Goal: Information Seeking & Learning: Understand process/instructions

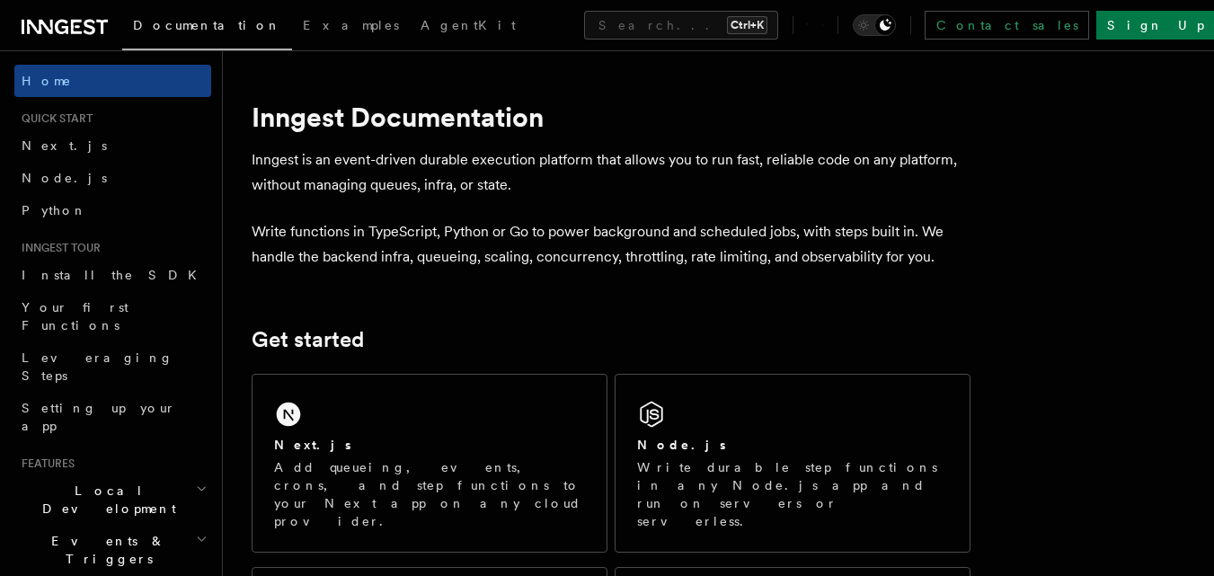
click at [417, 440] on div "Next.js" at bounding box center [429, 445] width 311 height 19
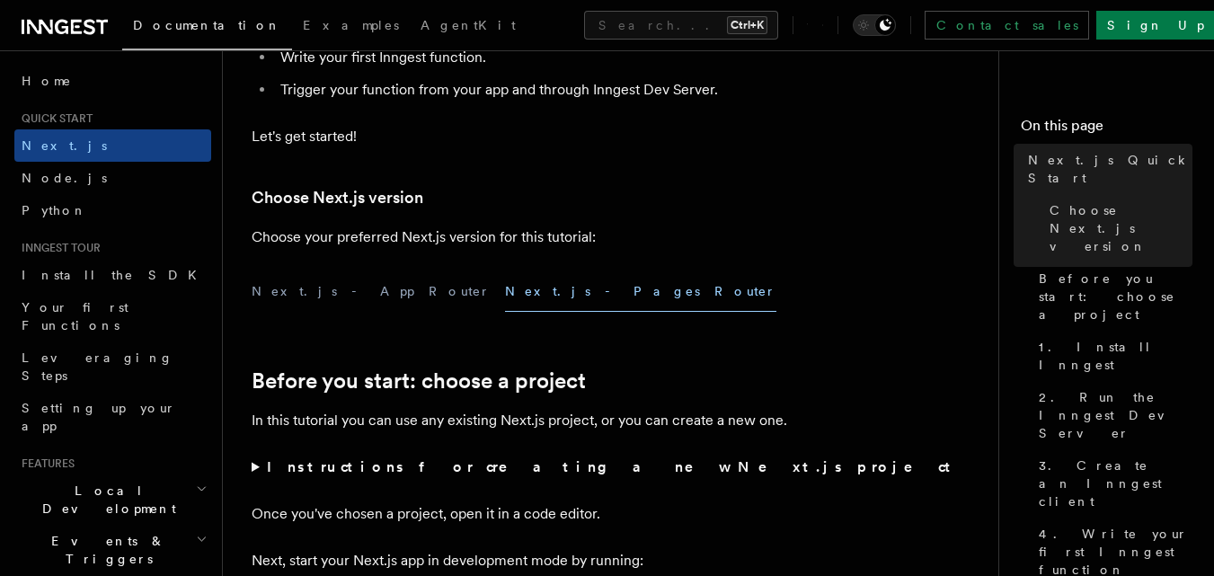
scroll to position [359, 0]
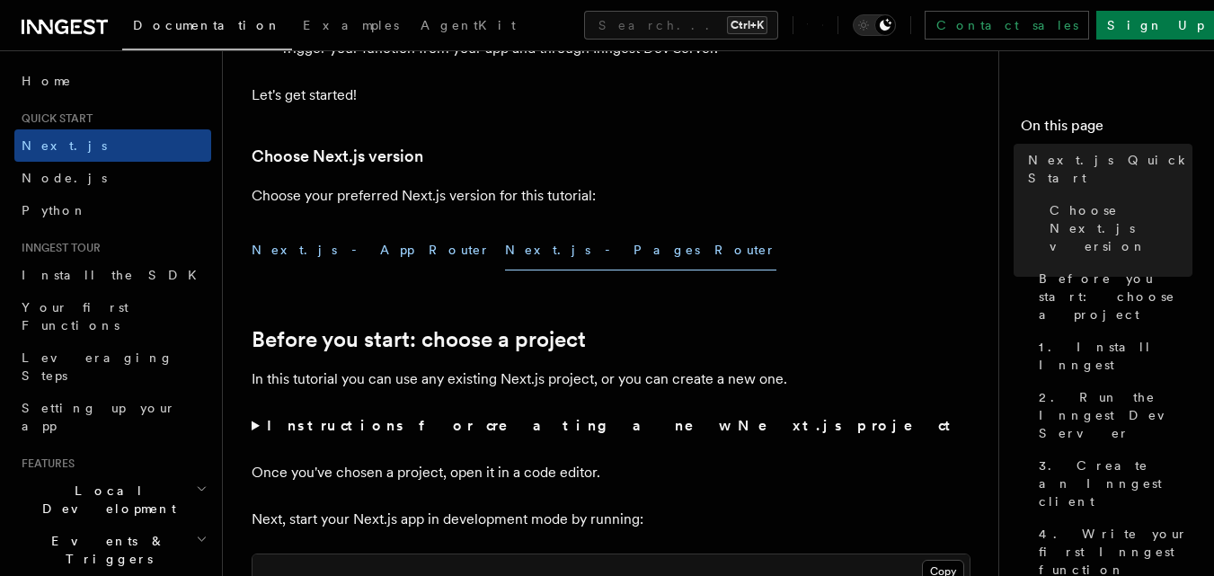
click at [287, 248] on button "Next.js - App Router" at bounding box center [371, 250] width 239 height 40
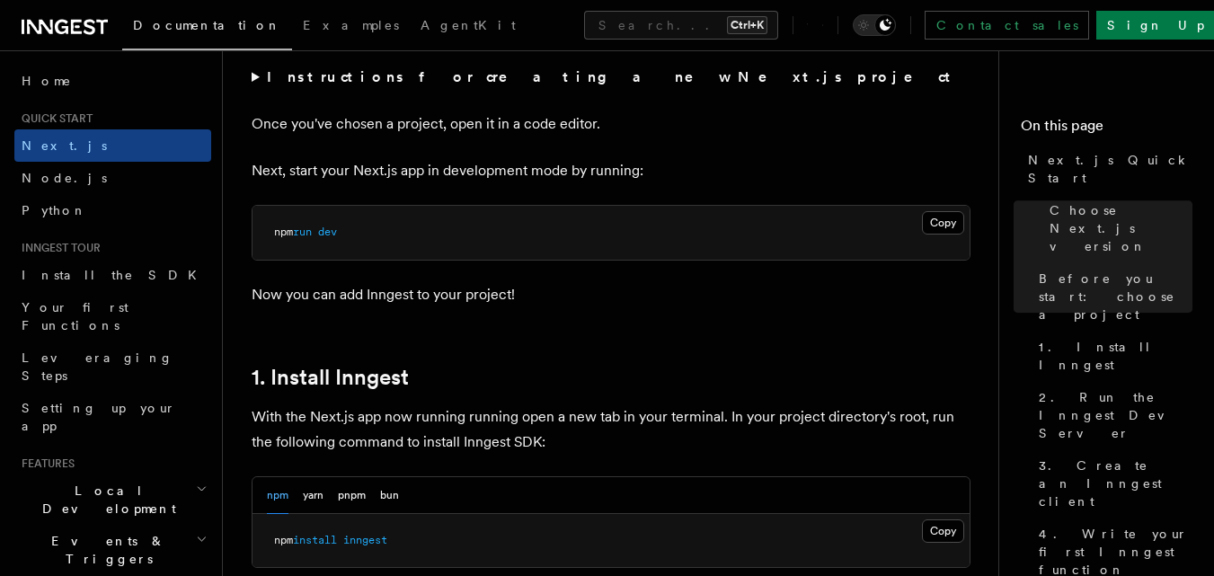
scroll to position [809, 0]
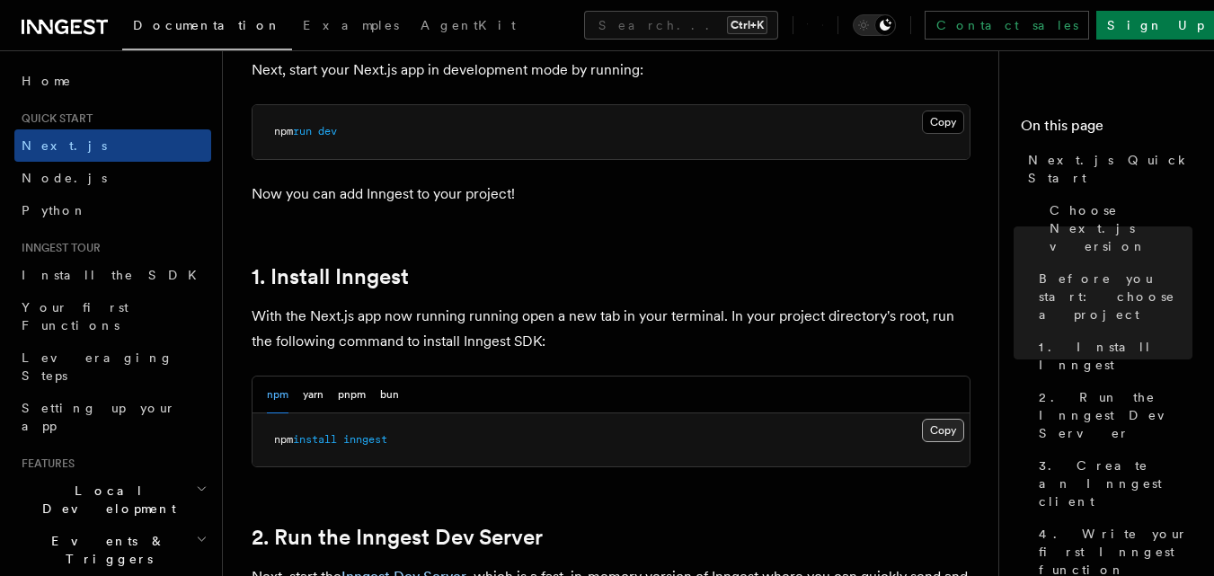
click at [941, 429] on button "Copy Copied" at bounding box center [943, 430] width 42 height 23
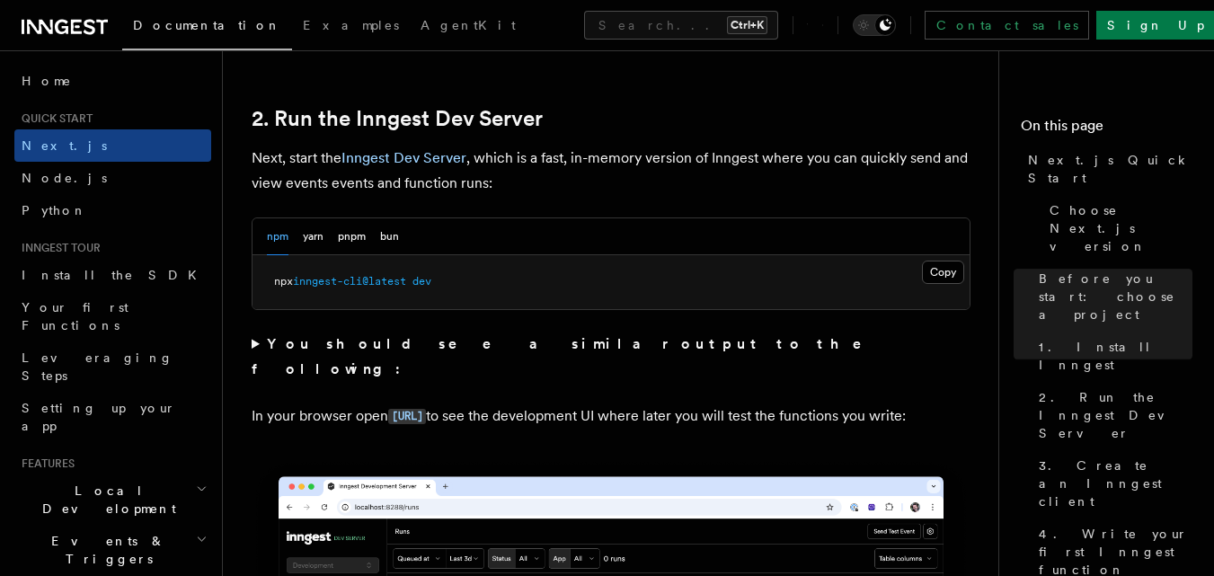
scroll to position [1258, 0]
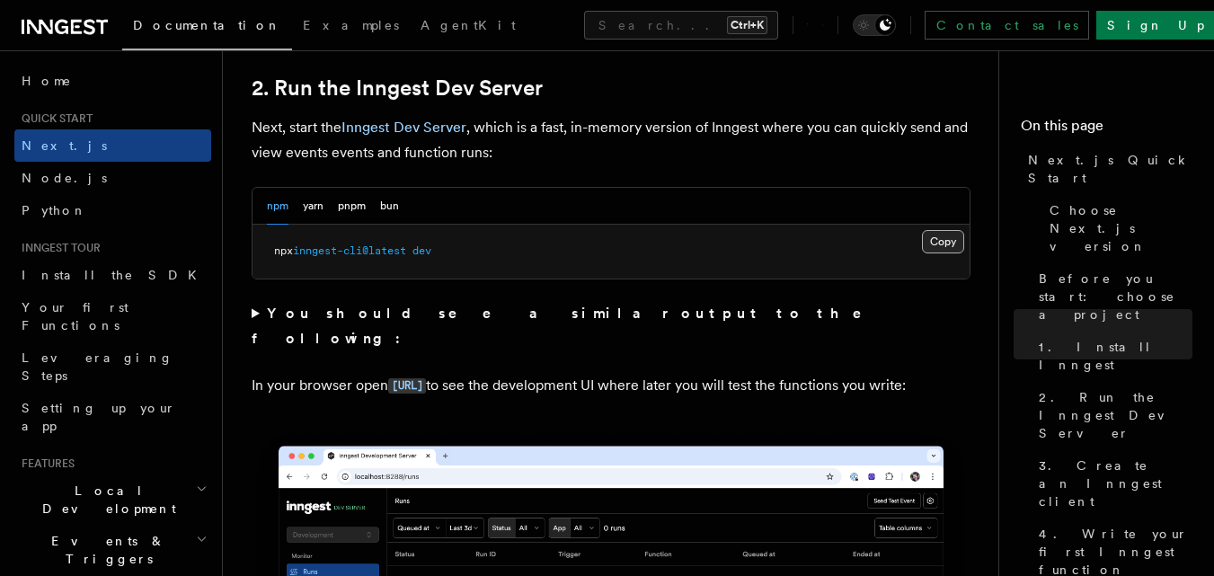
click at [948, 236] on button "Copy Copied" at bounding box center [943, 241] width 42 height 23
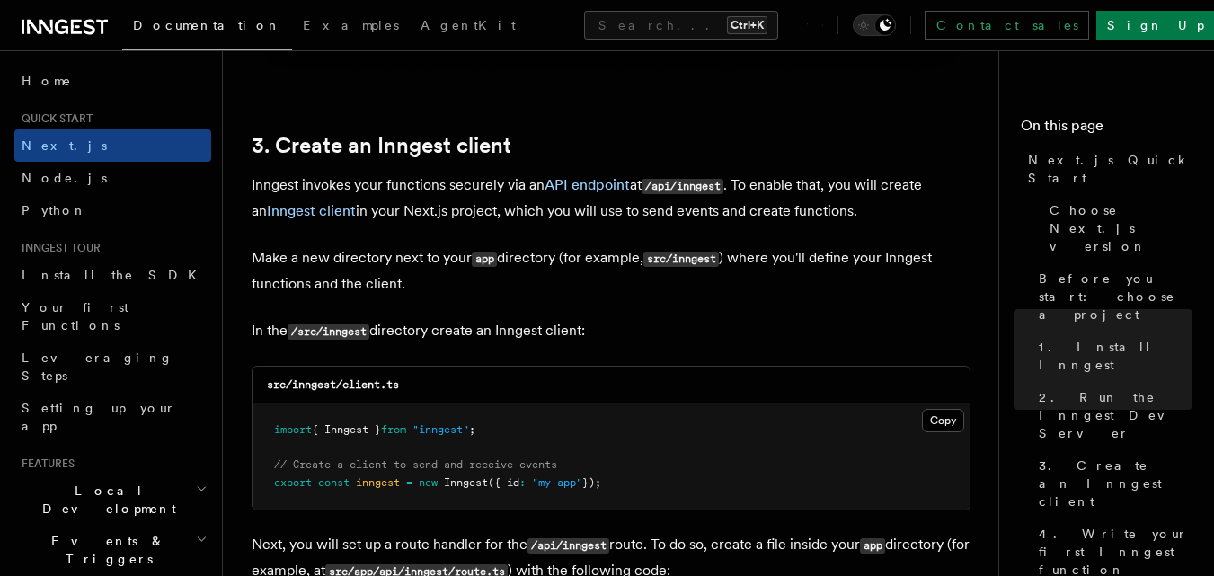
scroll to position [2067, 0]
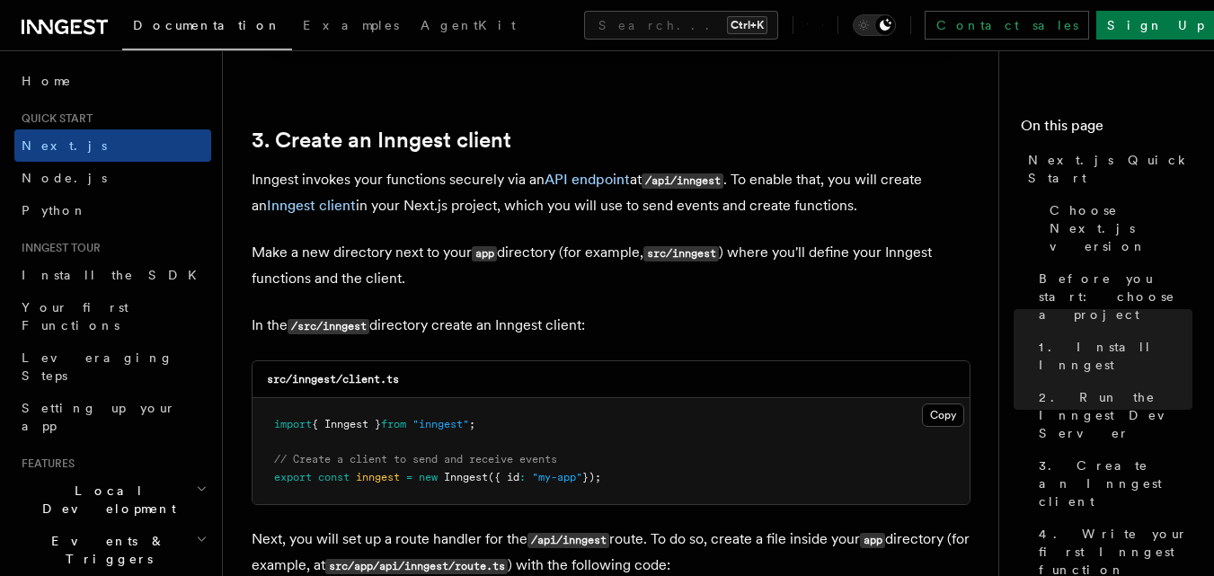
click at [308, 378] on code "src/inngest/client.ts" at bounding box center [333, 379] width 132 height 13
copy code "inngest"
click at [356, 376] on code "src/inngest/client.ts" at bounding box center [333, 379] width 132 height 13
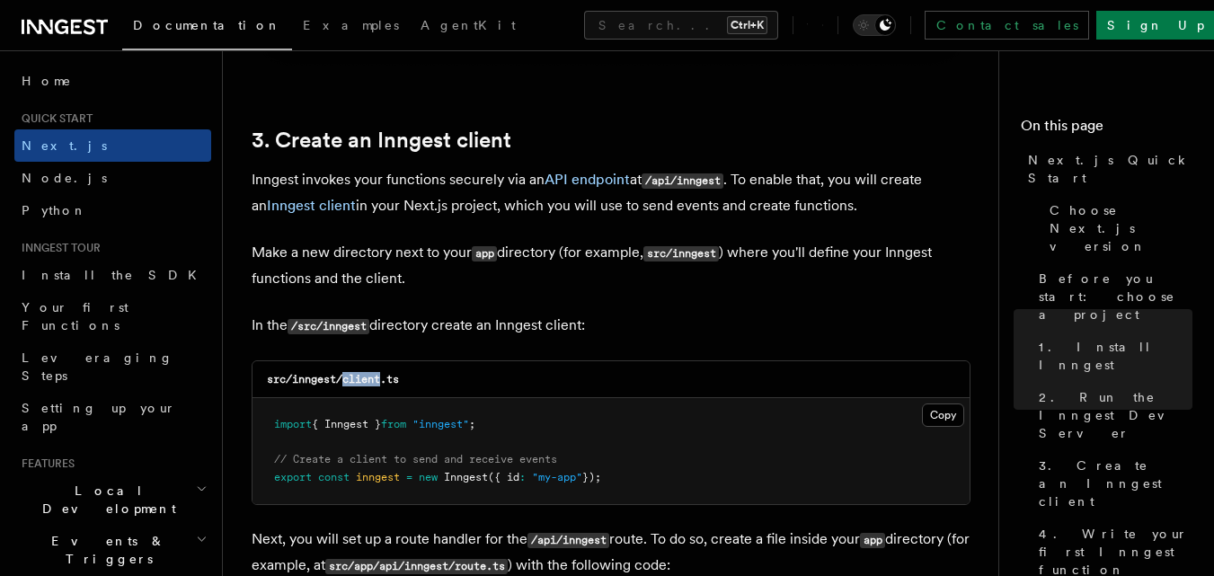
copy code "client"
click at [943, 414] on button "Copy Copied" at bounding box center [943, 414] width 42 height 23
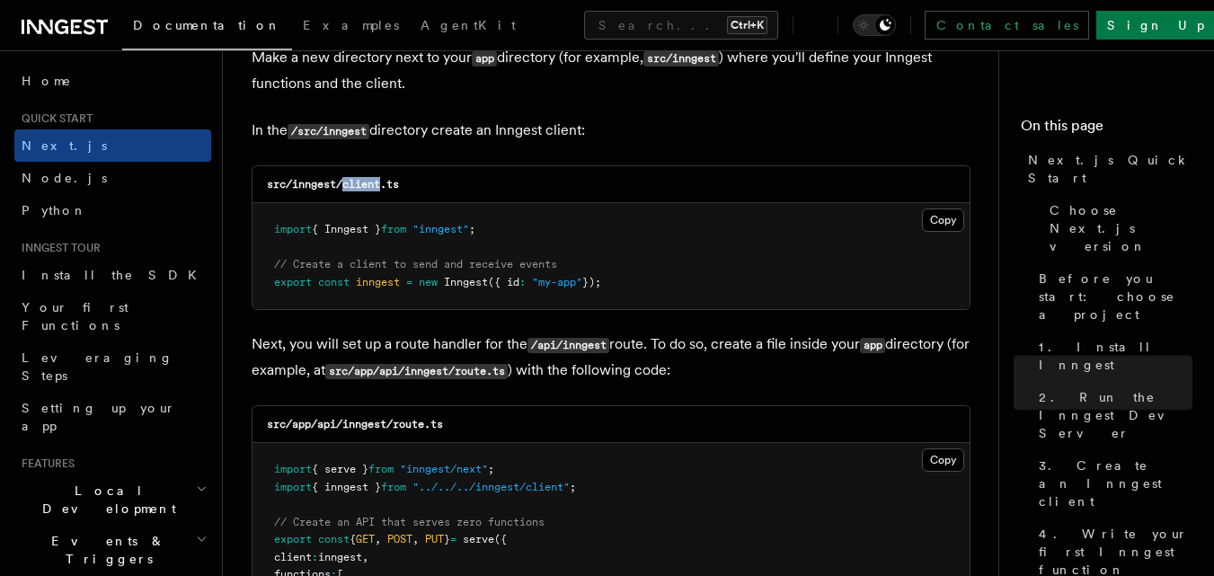
scroll to position [2336, 0]
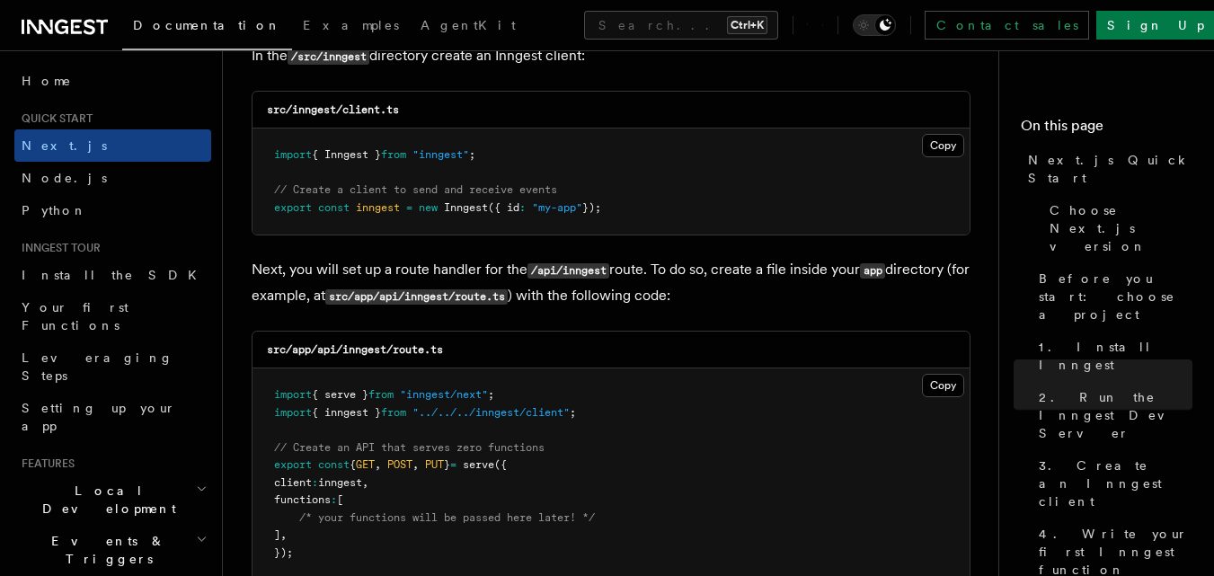
click at [361, 348] on code "src/app/api/inngest/route.ts" at bounding box center [355, 349] width 176 height 13
copy code "inngest"
click at [412, 350] on code "src/app/api/inngest/route.ts" at bounding box center [355, 349] width 176 height 13
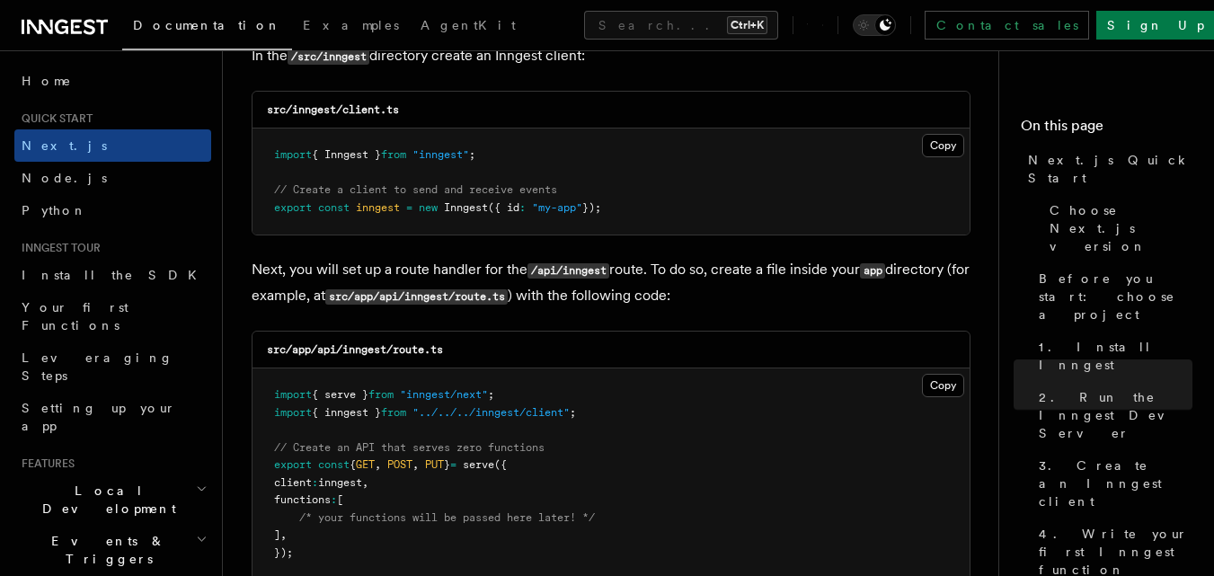
click at [468, 350] on div "src/app/api/inngest/route.ts" at bounding box center [610, 350] width 717 height 37
drag, startPoint x: 461, startPoint y: 353, endPoint x: 398, endPoint y: 354, distance: 62.9
click at [398, 354] on div "src/app/api/inngest/route.ts" at bounding box center [610, 350] width 717 height 37
copy code "route.ts"
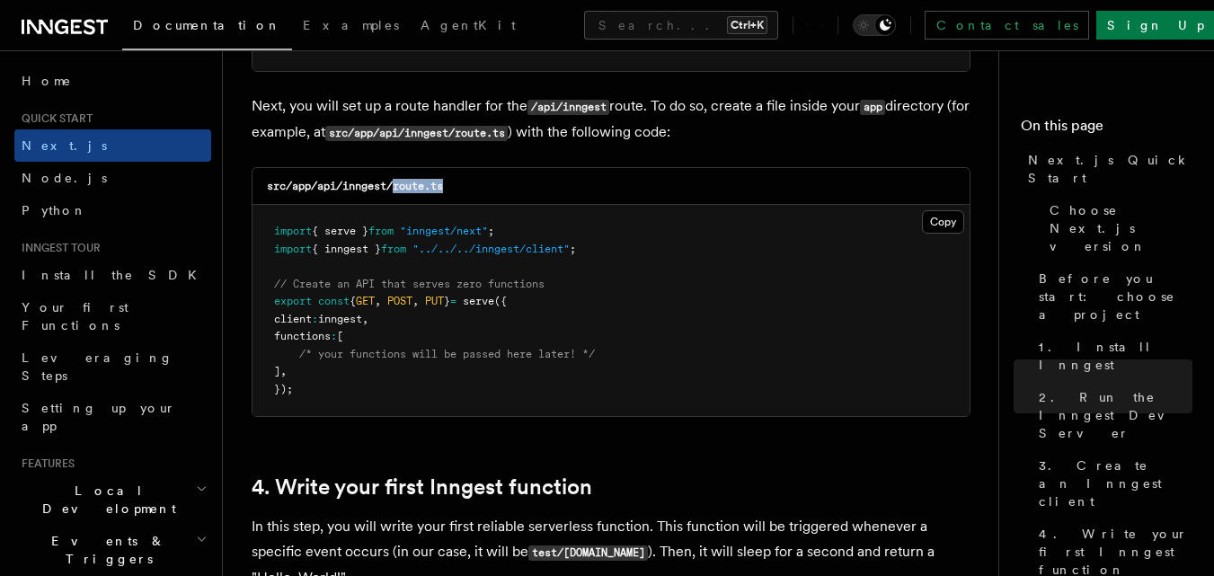
scroll to position [2516, 0]
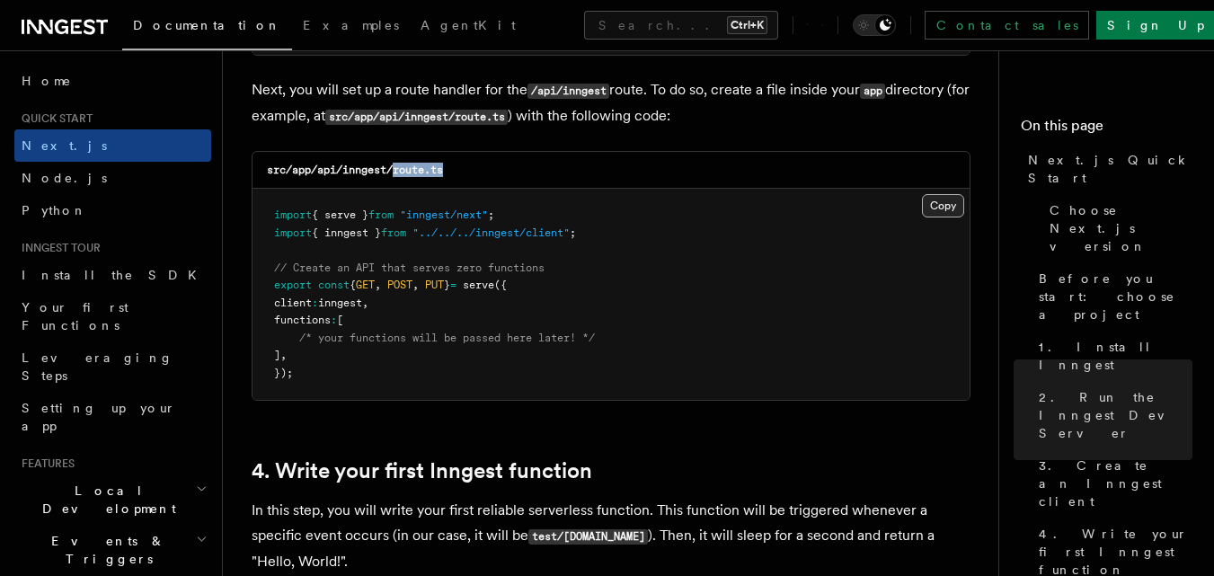
click at [952, 211] on button "Copy Copied" at bounding box center [943, 205] width 42 height 23
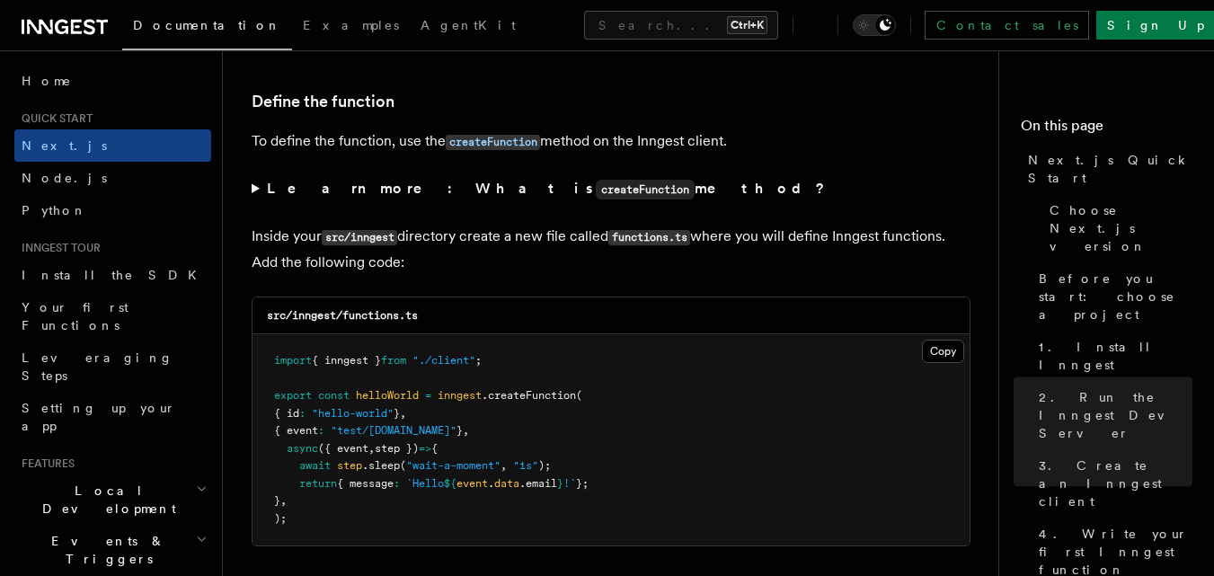
scroll to position [3055, 0]
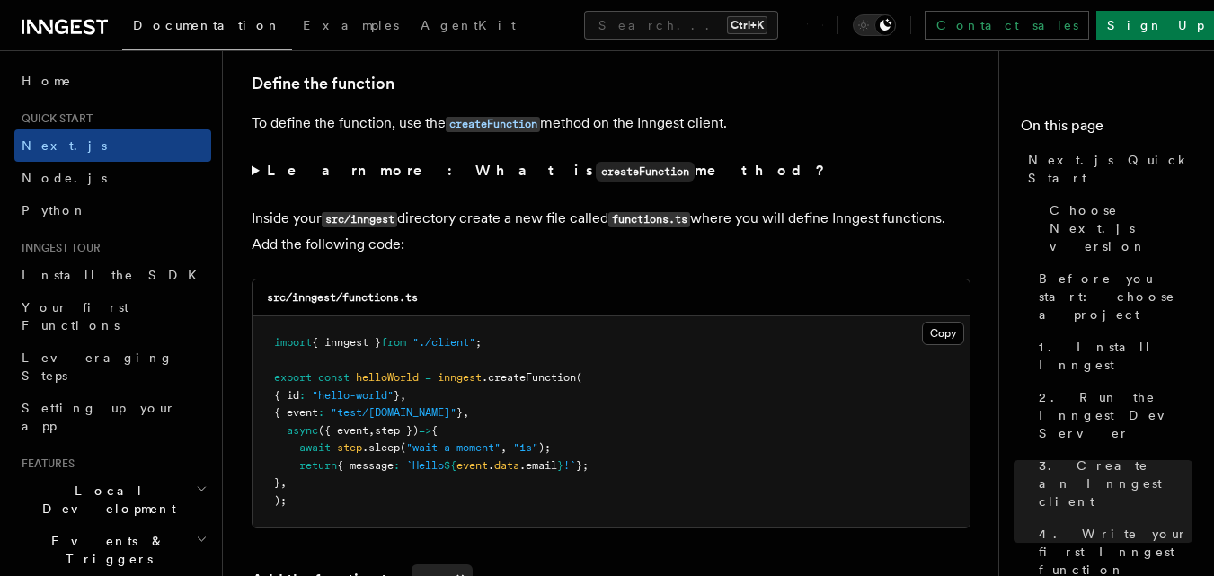
click at [356, 295] on code "src/inngest/functions.ts" at bounding box center [342, 297] width 151 height 13
copy code "functions"
click at [941, 332] on button "Copy Copied" at bounding box center [943, 333] width 42 height 23
